Goal: Understand process/instructions: Learn how to perform a task or action

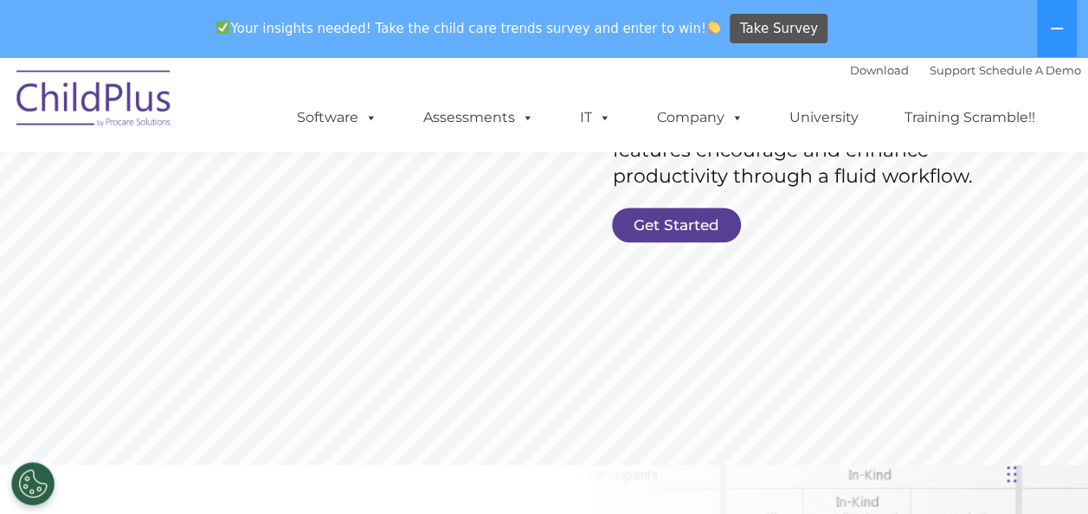
scroll to position [431, 0]
click at [697, 223] on link "Get Started" at bounding box center [676, 226] width 129 height 35
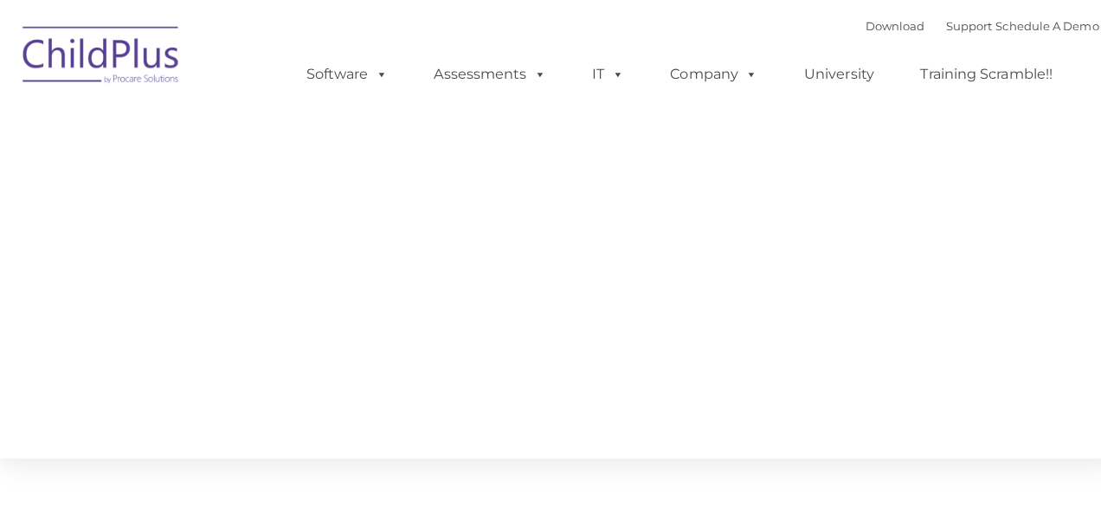
type input ""
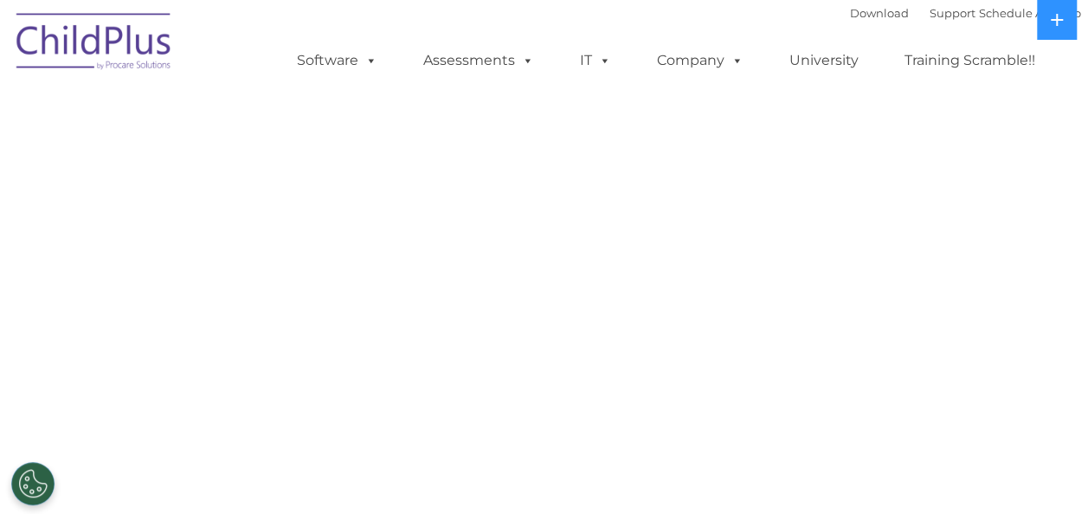
select select "MEDIUM"
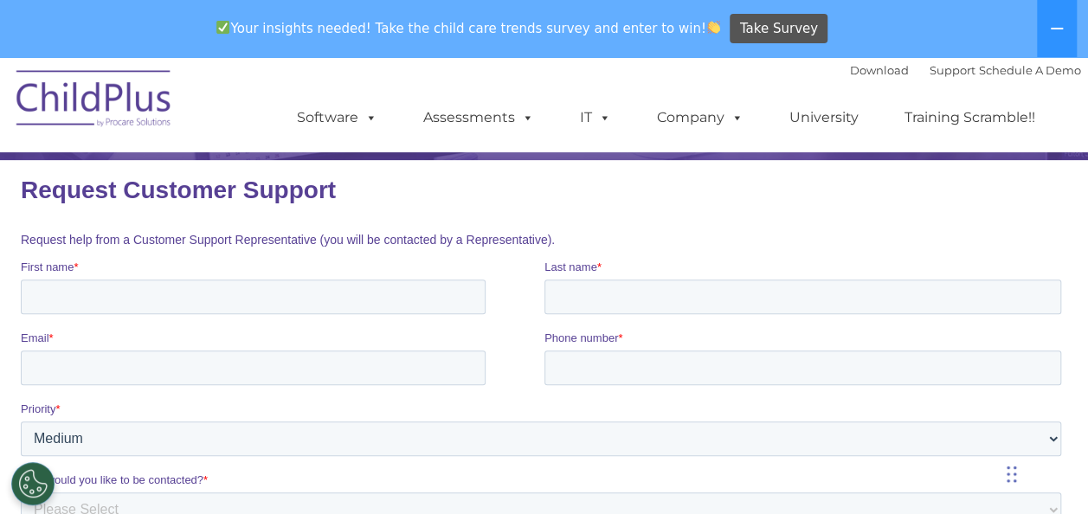
scroll to position [202, 0]
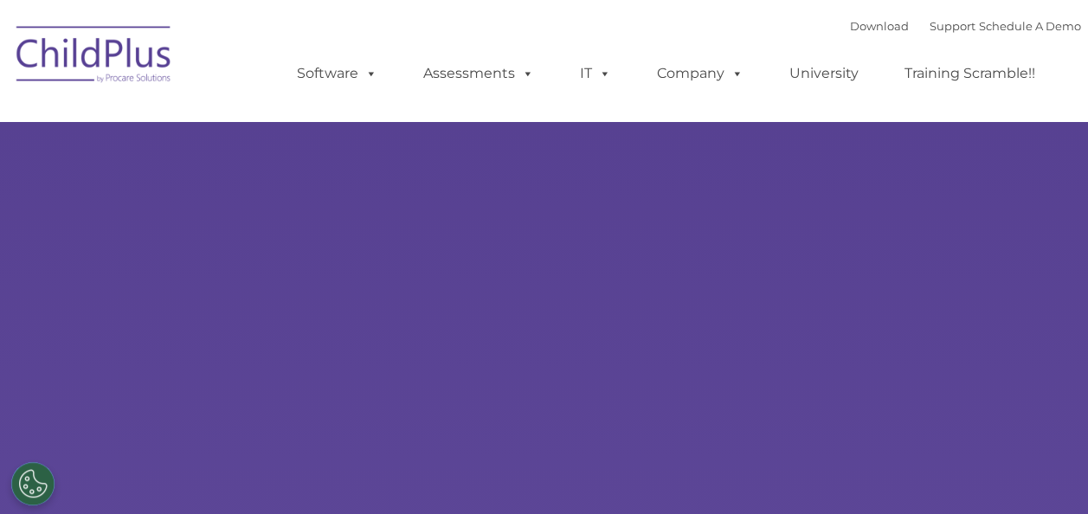
select select "MEDIUM"
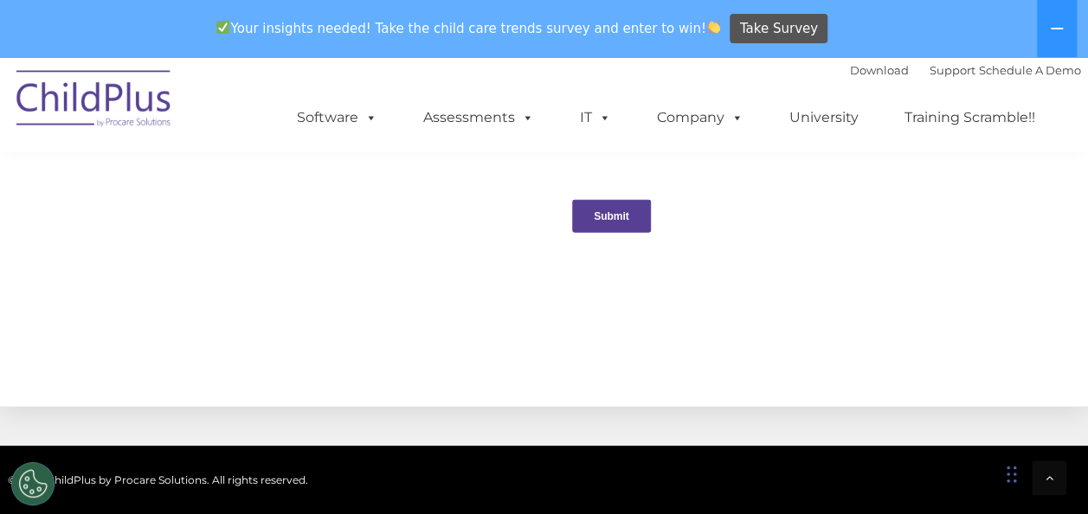
scroll to position [1784, 0]
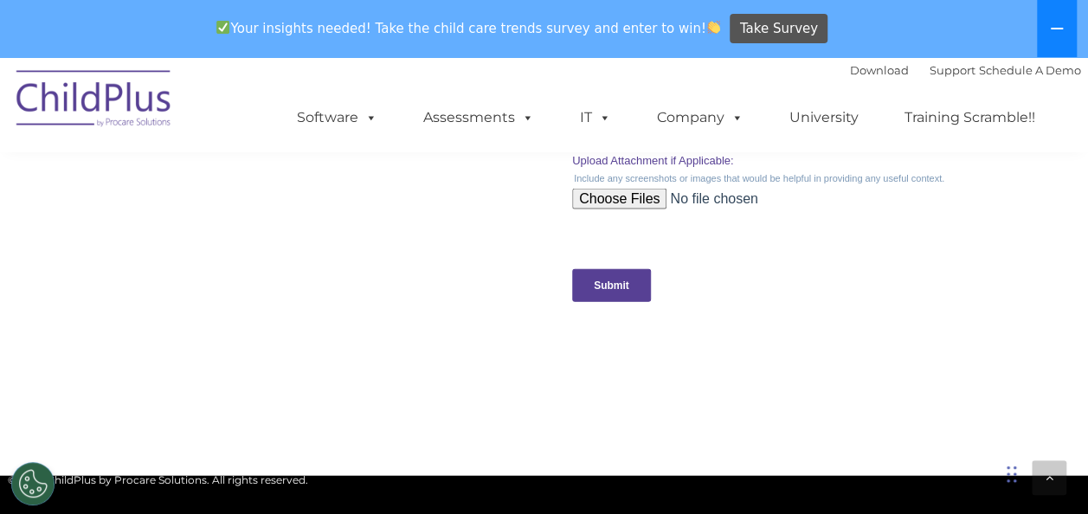
click at [1064, 3] on button at bounding box center [1057, 28] width 40 height 57
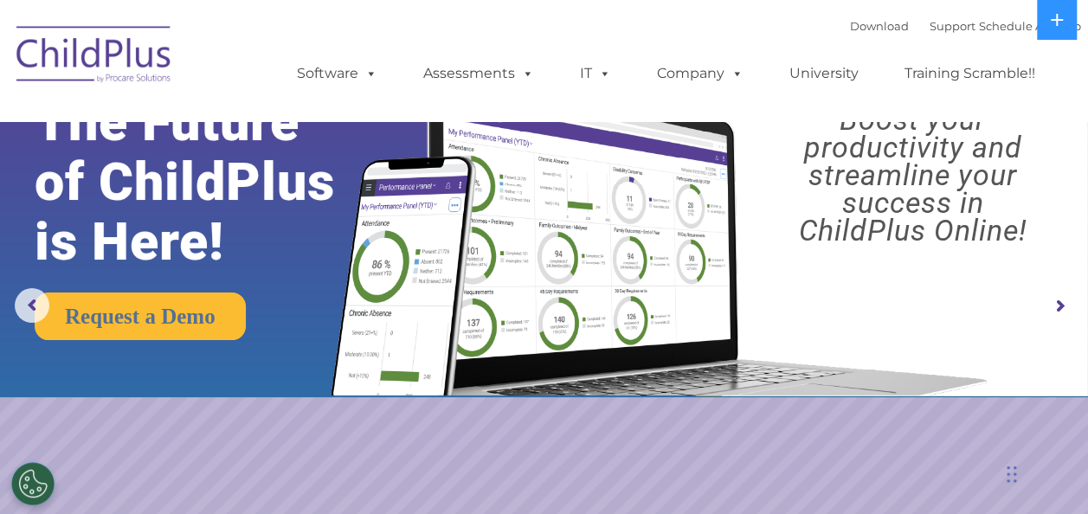
scroll to position [0, 0]
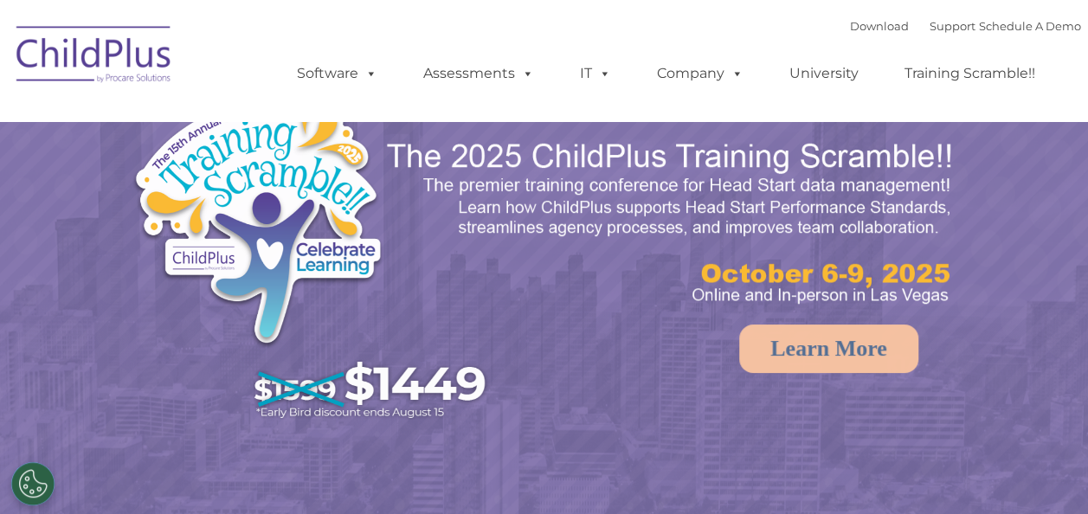
select select "MEDIUM"
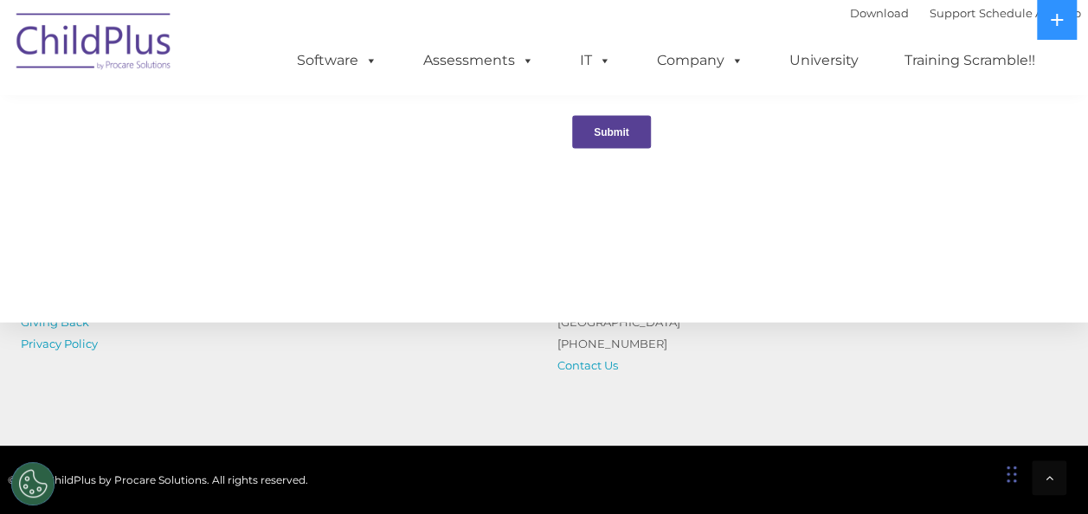
scroll to position [1995, 0]
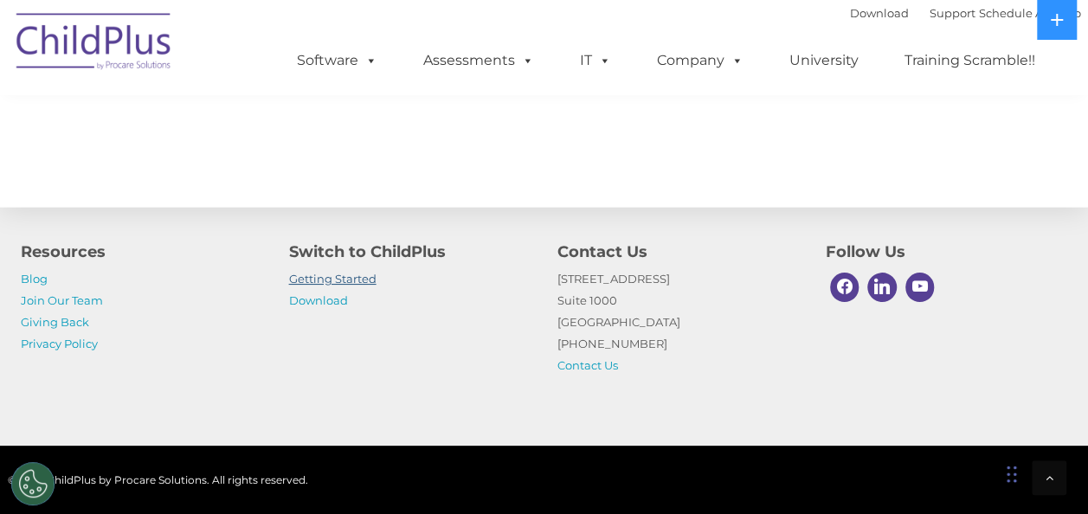
click at [351, 279] on link "Getting Started" at bounding box center [332, 279] width 87 height 14
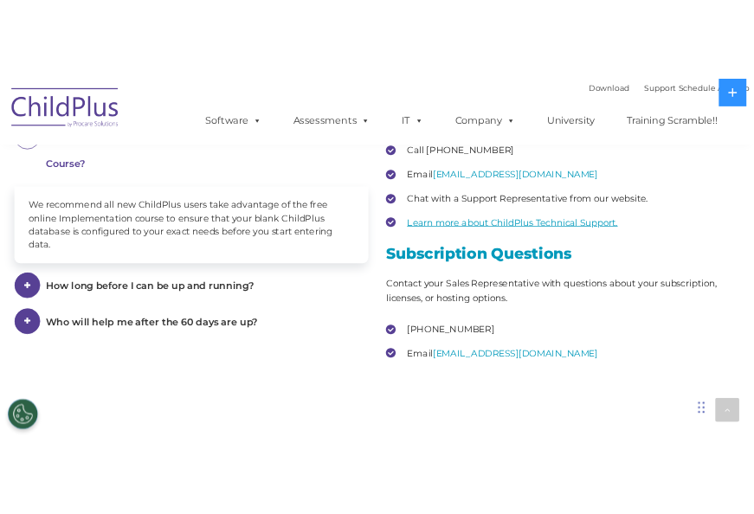
scroll to position [2457, 0]
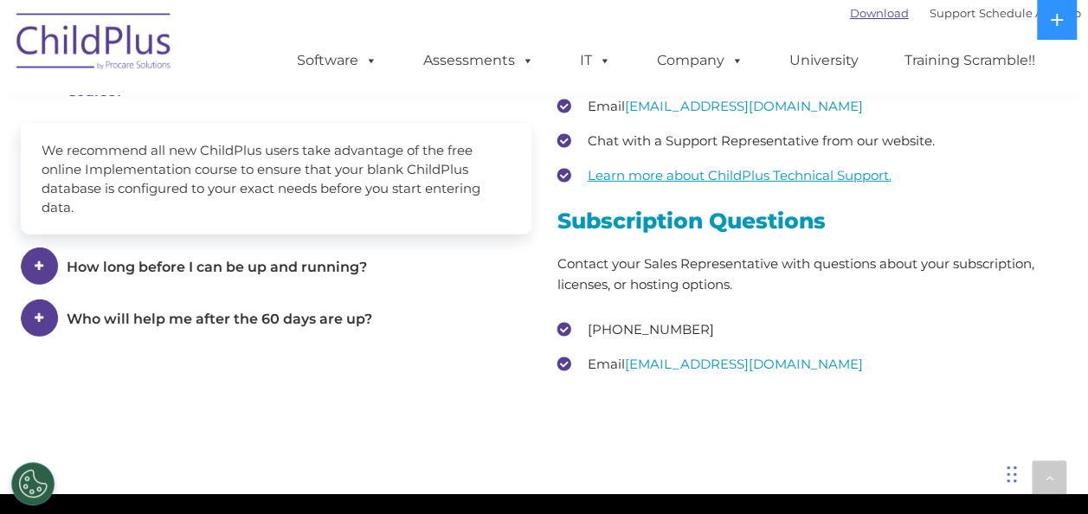
click at [850, 9] on link "Download" at bounding box center [879, 13] width 59 height 14
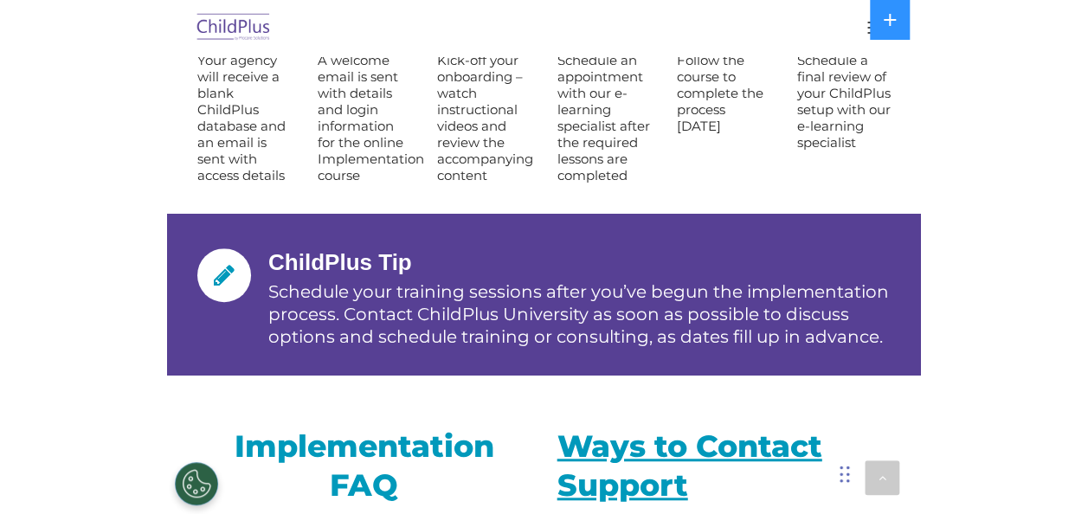
scroll to position [2435, 0]
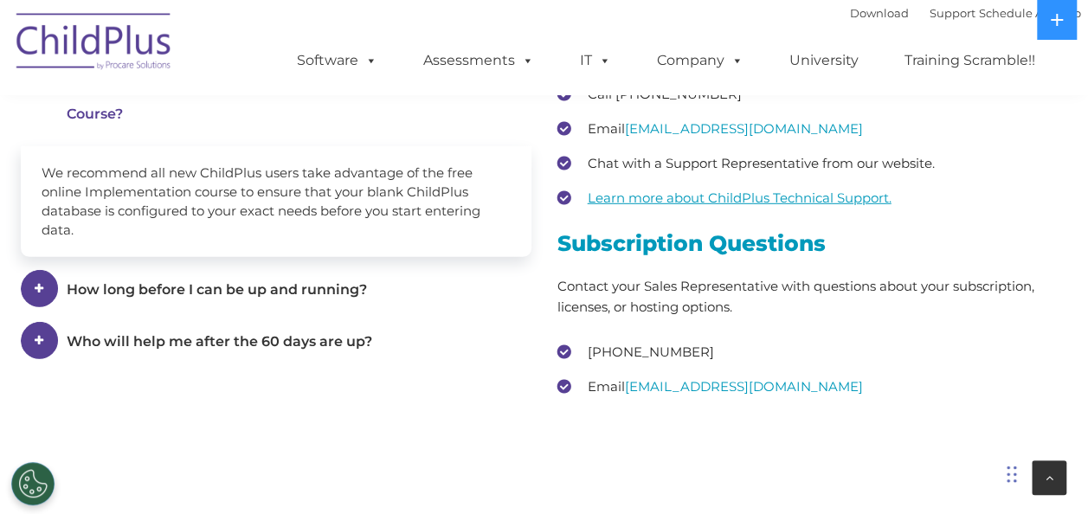
click at [1045, 465] on div at bounding box center [1048, 477] width 35 height 35
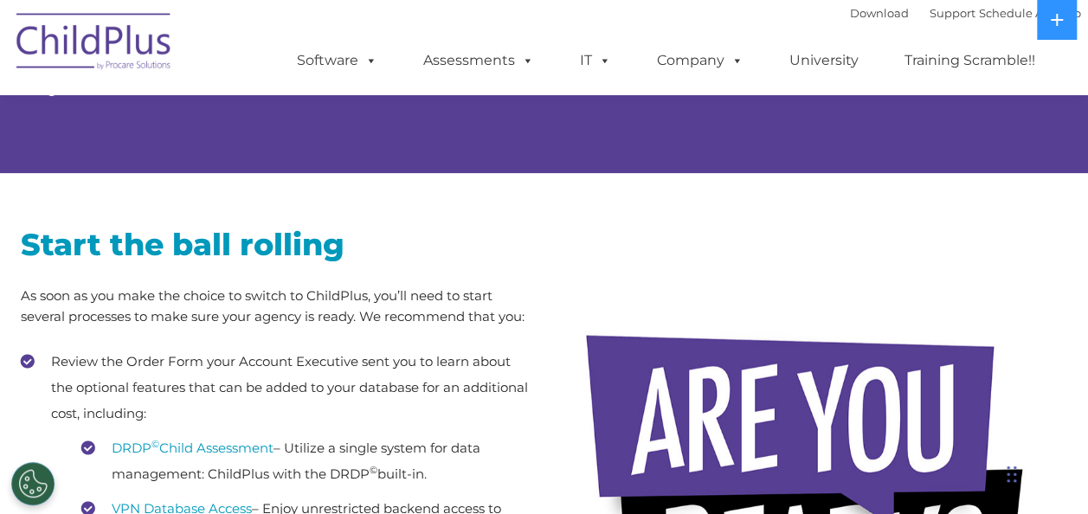
scroll to position [0, 0]
